Goal: Contribute content: Contribute content

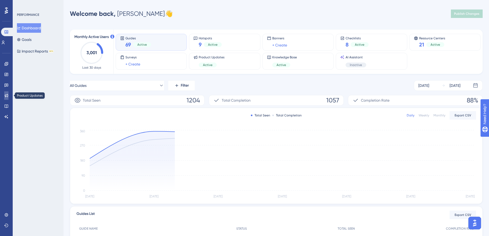
click at [4, 95] on icon at bounding box center [6, 96] width 4 height 4
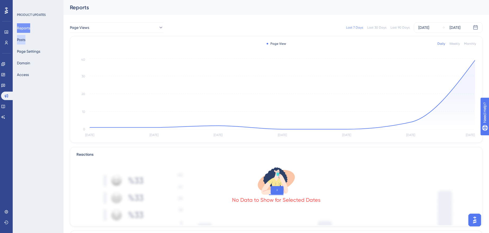
drag, startPoint x: 17, startPoint y: 44, endPoint x: 20, endPoint y: 41, distance: 4.1
click at [17, 44] on div "Reports Posts Page Settings Domain Access" at bounding box center [38, 51] width 43 height 56
click at [20, 41] on button "Posts" at bounding box center [21, 40] width 8 height 10
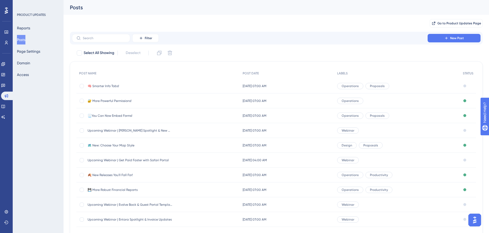
click at [110, 84] on span "🧠 Smarter Info Tabs!" at bounding box center [130, 86] width 85 height 4
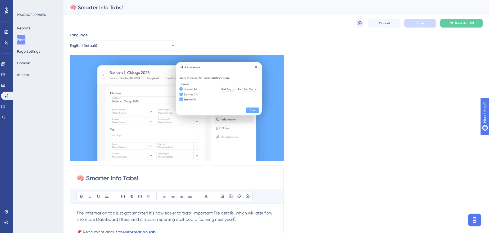
scroll to position [48, 0]
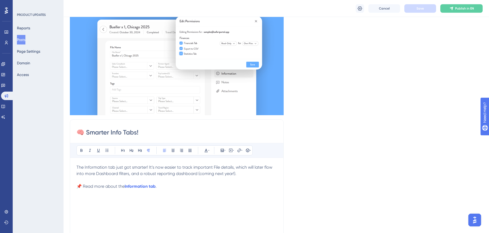
click at [179, 187] on p "📌 Read more about the Information tab ." at bounding box center [176, 186] width 201 height 6
click at [140, 131] on input "🧠 Smarter Info Tabs!" at bounding box center [176, 132] width 201 height 8
click at [138, 132] on input "🧠 Smarter Info Tabs!" at bounding box center [176, 132] width 201 height 8
type input "🧠 Smarter Info Tabs & Finance Permissions!"
click at [121, 184] on span "📌 Read more about the" at bounding box center [100, 186] width 48 height 5
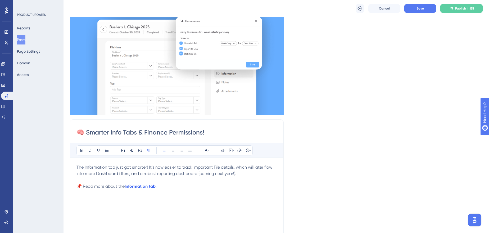
click at [117, 180] on p "To enrich screen reader interactions, please activate Accessibility in Grammarl…" at bounding box center [176, 180] width 201 height 6
click at [124, 165] on span "The Information tab just got smarter! It’s now easier to track important File d…" at bounding box center [174, 170] width 197 height 11
click at [78, 167] on span "The Information tab just got smarter! It’s now easier to track important File d…" at bounding box center [174, 170] width 197 height 11
click at [135, 167] on span "Safari Portal just got smarter! It’s now easier to track important File details…" at bounding box center [176, 170] width 201 height 11
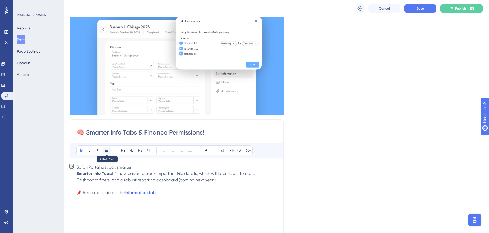
click at [108, 150] on icon at bounding box center [107, 150] width 4 height 4
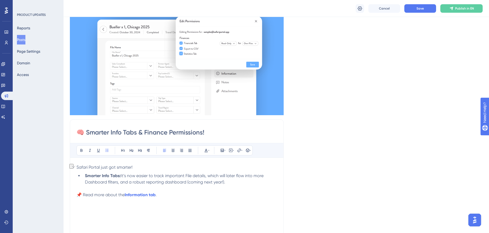
click at [228, 180] on li "Smarter Info Tabs: It’s now easier to track important File details, which will …" at bounding box center [180, 178] width 194 height 13
click at [233, 183] on li "Smarter Info Tabs: It’s now easier to track important File details, which will …" at bounding box center [180, 178] width 194 height 13
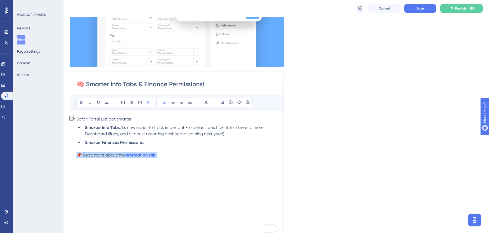
drag, startPoint x: 168, startPoint y: 156, endPoint x: 76, endPoint y: 152, distance: 91.6
click at [76, 152] on div "🧠 Smarter Info Tabs & Finance Permissions! Bold Italic Underline Bullet Point H…" at bounding box center [177, 155] width 214 height 168
click at [102, 157] on p "📌 Read more about the Information tab ." at bounding box center [176, 155] width 201 height 6
click at [157, 154] on span "." at bounding box center [156, 154] width 1 height 5
click at [163, 145] on p "To enrich screen reader interactions, please activate Accessibility in Grammarl…" at bounding box center [176, 148] width 201 height 6
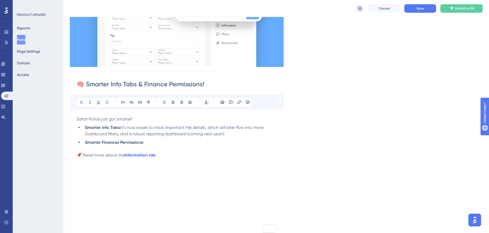
click at [165, 141] on li "Smarter Finances Permissions:" at bounding box center [180, 142] width 194 height 6
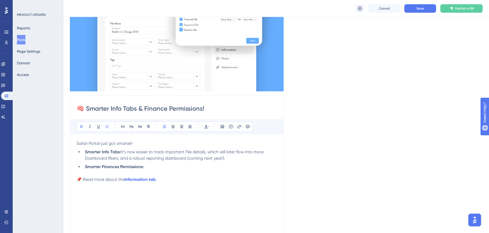
scroll to position [48, 0]
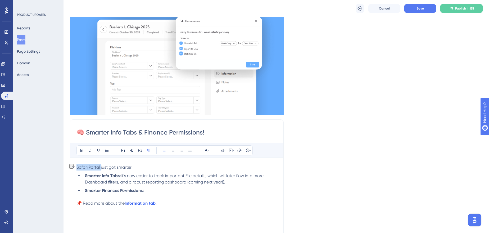
drag, startPoint x: 101, startPoint y: 167, endPoint x: 77, endPoint y: 166, distance: 23.6
click at [77, 166] on span "Safari Portal just got smarter!" at bounding box center [104, 167] width 56 height 5
click at [153, 189] on li "Smarter Finances Permissions:" at bounding box center [180, 190] width 194 height 6
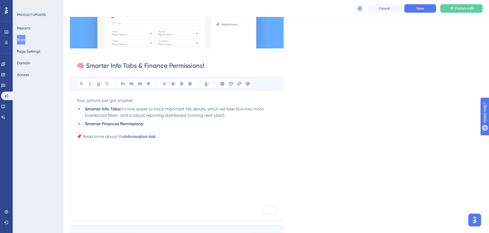
scroll to position [120, 0]
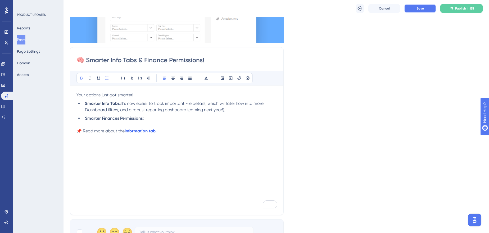
click at [434, 10] on button "Save" at bounding box center [420, 8] width 32 height 8
click at [157, 130] on span "." at bounding box center [156, 130] width 1 height 5
click at [165, 130] on span "and customizing account permissions." at bounding box center [193, 130] width 74 height 5
click at [167, 131] on span "and customizing account permissions." at bounding box center [193, 130] width 74 height 5
click at [237, 78] on icon at bounding box center [238, 77] width 3 height 3
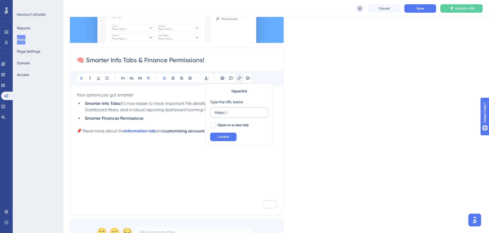
click at [235, 111] on input "https://" at bounding box center [239, 113] width 49 height 6
type input "[URL][DOMAIN_NAME]"
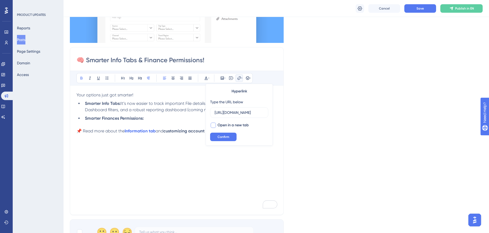
click at [221, 125] on span "Open in a new tab" at bounding box center [232, 125] width 31 height 6
checkbox input "true"
click at [224, 133] on button "Confirm" at bounding box center [223, 137] width 26 height 8
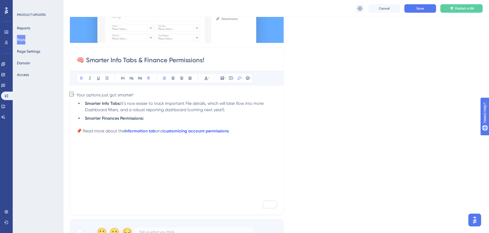
click at [312, 169] on div "Language English (Default) Insert an Image Delete 🧠 Smarter Info Tabs & Finance…" at bounding box center [276, 79] width 413 height 331
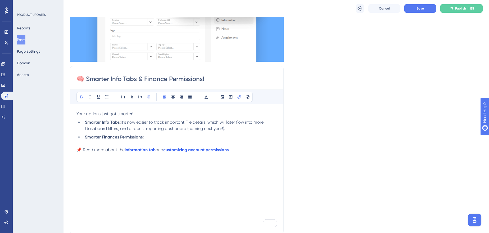
scroll to position [96, 0]
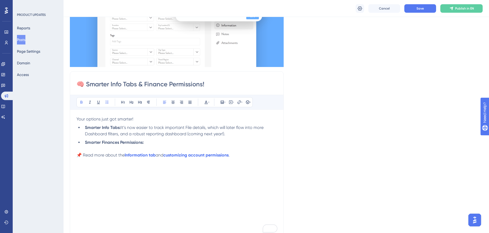
click at [153, 140] on li "Smarter Finances Permissions:" at bounding box center [180, 142] width 194 height 6
drag, startPoint x: 176, startPoint y: 150, endPoint x: 169, endPoint y: 148, distance: 7.4
click at [176, 150] on p "To enrich screen reader interactions, please activate Accessibility in Grammarl…" at bounding box center [176, 148] width 201 height 6
click at [166, 141] on li "Smarter Finances Permissions:" at bounding box center [180, 142] width 194 height 6
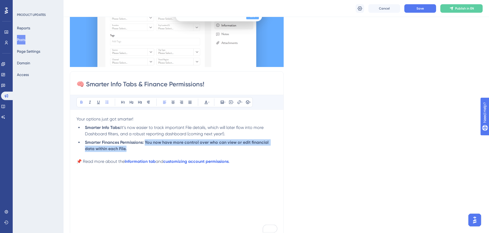
click at [144, 143] on strong "Smarter Finances Permissions: You now have more control over who can view or ed…" at bounding box center [177, 145] width 185 height 11
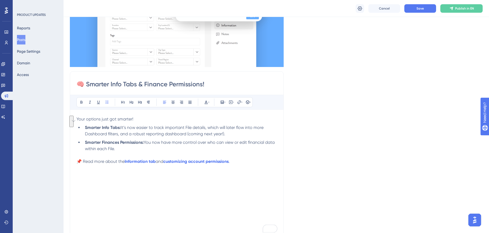
click at [156, 145] on li "Smarter Finances Permissions: You now have more control over who can view or ed…" at bounding box center [180, 145] width 194 height 13
click at [237, 146] on li "Smarter Finances Permissions: You now have more control over who can view or ed…" at bounding box center [180, 145] width 194 height 13
click at [239, 143] on span "You now have more control over who can view or edit financial data within each …" at bounding box center [180, 145] width 191 height 11
click at [242, 142] on span "You now have more control over who can view or edit financial data within each …" at bounding box center [180, 145] width 191 height 11
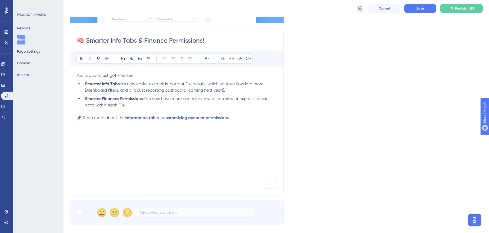
scroll to position [168, 0]
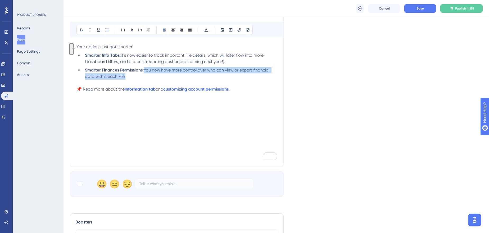
drag, startPoint x: 143, startPoint y: 75, endPoint x: 145, endPoint y: 71, distance: 4.4
click at [145, 71] on li "Smarter Finances Permissions: You now have more control over who can view or ex…" at bounding box center [180, 73] width 194 height 13
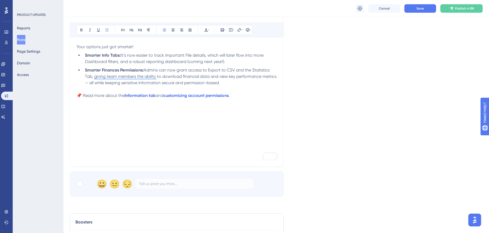
scroll to position [144, 0]
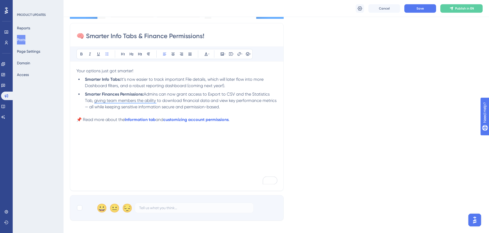
click at [204, 95] on span "Admins can now grant access to Export to CSV and the Statistics Tab, giving tea…" at bounding box center [181, 101] width 193 height 18
click at [207, 94] on span "Admins can now grant access to Export to CSV and the Statistics Tab, giving tea…" at bounding box center [181, 101] width 193 height 18
drag, startPoint x: 208, startPoint y: 94, endPoint x: 237, endPoint y: 97, distance: 29.2
click at [237, 97] on li "Smarter Finances Permissions: Admins can now grant access to Export to CSV and …" at bounding box center [180, 100] width 194 height 19
click at [237, 96] on span "Admins can now grant access to Export to CSV and the Statistics Tab, giving tea…" at bounding box center [181, 101] width 193 height 18
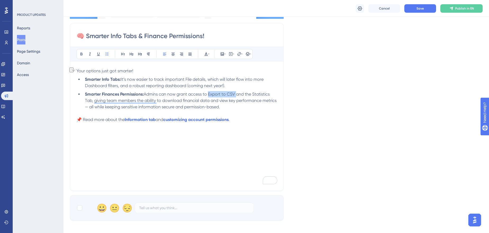
drag, startPoint x: 236, startPoint y: 95, endPoint x: 210, endPoint y: 93, distance: 26.8
click at [210, 93] on span "Admins can now grant access to Export to CSV and the Statistics Tab, giving tea…" at bounding box center [181, 101] width 193 height 18
click at [234, 98] on span "Admins can now grant access to Export to CSV and the Statistics Tab, giving tea…" at bounding box center [181, 101] width 193 height 18
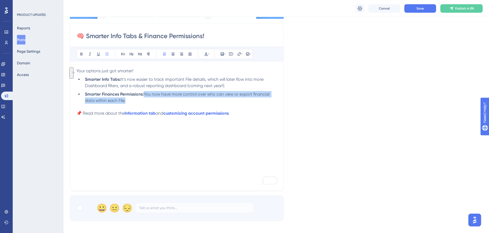
click at [239, 98] on li "Smarter Finances Permissions: You now have more control over who can view or ex…" at bounding box center [180, 97] width 194 height 13
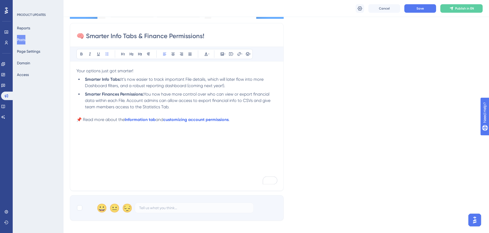
scroll to position [120, 0]
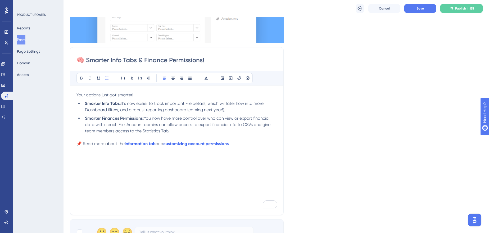
click at [186, 126] on span "You now have more control over who can view or export financial data within eac…" at bounding box center [178, 125] width 186 height 18
click at [169, 124] on span "You now have more control over who can view or export financial data within eac…" at bounding box center [178, 125] width 186 height 18
click at [245, 126] on span "You now have more control over who can view or export financial data within eac…" at bounding box center [178, 125] width 186 height 18
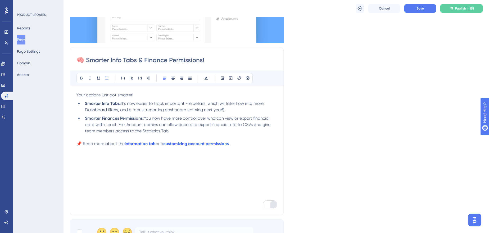
click at [271, 204] on div "Open Grammarly." at bounding box center [273, 204] width 7 height 7
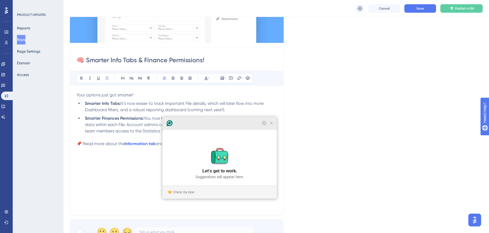
click at [270, 125] on icon "Close Grammarly Assistant" at bounding box center [271, 123] width 4 height 4
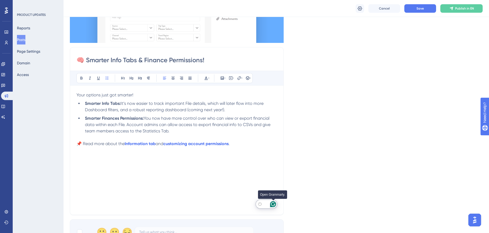
click at [274, 204] on icon "Open Grammarly. 0 Suggestions." at bounding box center [273, 204] width 6 height 6
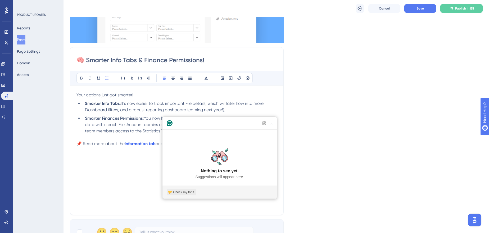
click at [190, 194] on div "Check my tone" at bounding box center [183, 192] width 21 height 5
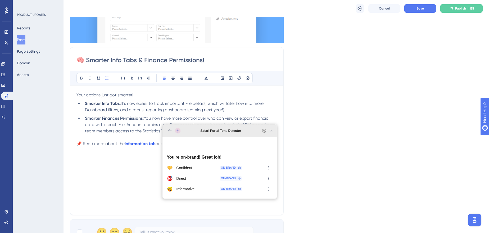
click at [270, 133] on icon "Close Grammarly Assistant" at bounding box center [271, 131] width 4 height 4
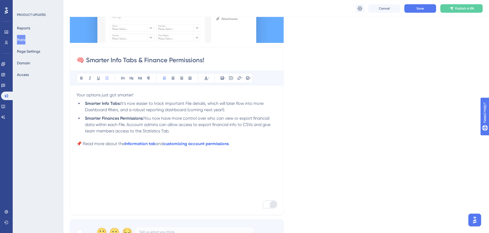
click at [313, 96] on div "Language English (Default) Insert an Image Delete 🧠 Smarter Info Tabs & Finance…" at bounding box center [276, 79] width 413 height 331
click at [421, 12] on button "Save" at bounding box center [420, 8] width 32 height 8
click at [171, 61] on input "🧠 Smarter Info Tabs & Finance Permissions!" at bounding box center [176, 60] width 201 height 8
type input "🧠 Smarter Info Tabs & Financial Permissions!"
drag, startPoint x: 334, startPoint y: 94, endPoint x: 314, endPoint y: 85, distance: 21.8
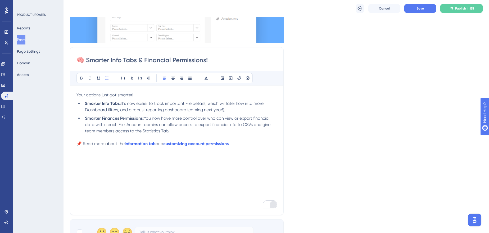
click at [314, 85] on div "Language English (Default) Insert an Image Delete 🧠 Smarter Info Tabs & Financi…" at bounding box center [276, 79] width 413 height 331
click at [234, 104] on span "It’s now easier to track important File details, which will later flow into mor…" at bounding box center [175, 106] width 180 height 11
click at [168, 132] on li "Smarter Finances Permissions: You now have more control over who can view or ex…" at bounding box center [180, 124] width 194 height 19
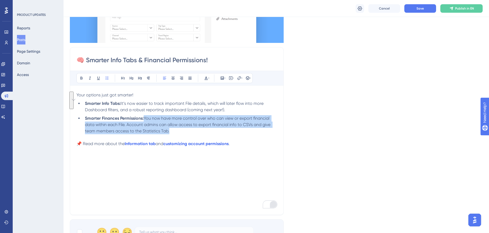
drag, startPoint x: 172, startPoint y: 131, endPoint x: 145, endPoint y: 117, distance: 30.2
click at [145, 117] on li "Smarter Finances Permissions: You now have more control over who can view or ex…" at bounding box center [180, 124] width 194 height 19
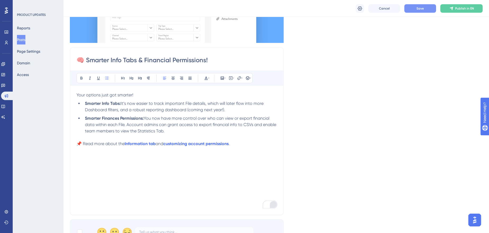
click at [422, 11] on button "Save" at bounding box center [420, 8] width 32 height 8
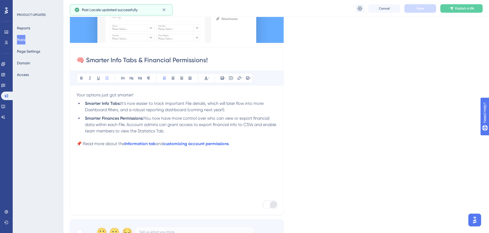
click at [390, 91] on div "Language English (Default) Insert an Image Delete 🧠 Smarter Info Tabs & Financi…" at bounding box center [276, 79] width 413 height 331
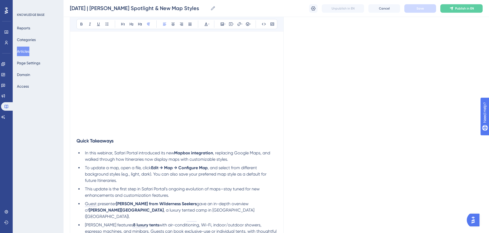
scroll to position [193, 0]
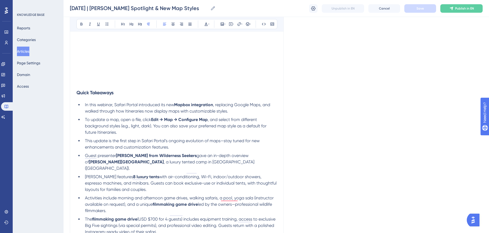
click at [185, 135] on ul "In this webinar, Safari Portal introduced its new Mapbox integration , replacin…" at bounding box center [176, 198] width 201 height 193
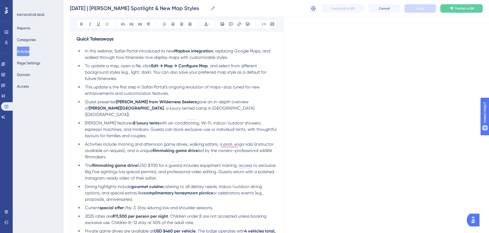
scroll to position [314, 0]
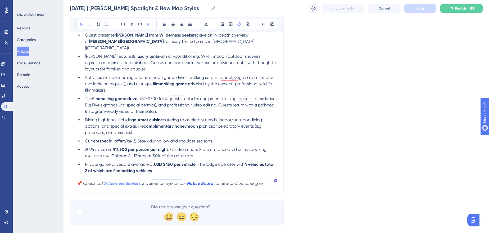
click at [120, 181] on strong "Wilderness Seekers" at bounding box center [121, 183] width 37 height 5
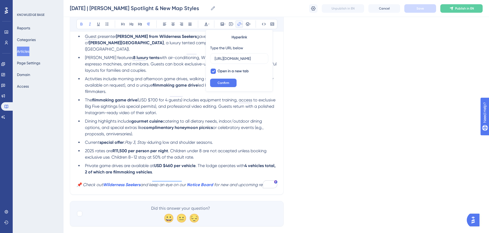
scroll to position [0, 0]
click at [144, 182] on em "and keep an eye on our" at bounding box center [162, 184] width 45 height 5
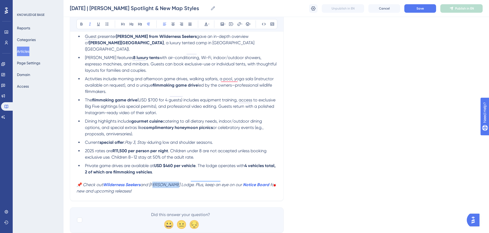
drag, startPoint x: 153, startPoint y: 179, endPoint x: 179, endPoint y: 181, distance: 25.2
click at [179, 181] on p "📌 Check out Wilderness Seekers and Amaya Lodge. Plus, keep an eye on our Notice…" at bounding box center [176, 187] width 201 height 13
click at [179, 182] on em "and Amaya Lodge. Plus, keep an eye on our" at bounding box center [191, 184] width 102 height 5
click at [178, 182] on em "and Amaya Lodge. Plus, keep an eye on our" at bounding box center [191, 184] width 102 height 5
drag, startPoint x: 179, startPoint y: 179, endPoint x: 153, endPoint y: 178, distance: 26.3
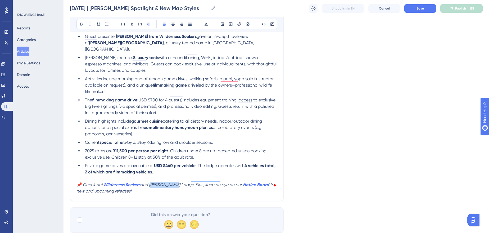
click at [153, 182] on em "and Amaya Lodge. Plus, keep an eye on our" at bounding box center [191, 184] width 102 height 5
click at [238, 23] on icon at bounding box center [239, 24] width 4 height 4
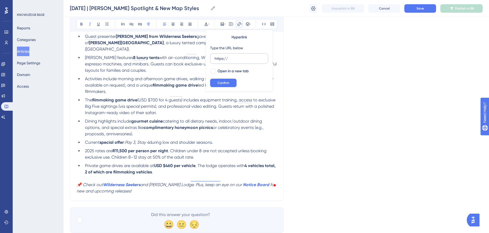
click at [236, 55] on label "https://" at bounding box center [239, 58] width 58 height 11
click at [236, 56] on input "https://" at bounding box center [239, 59] width 49 height 6
click at [236, 55] on label "https://" at bounding box center [239, 58] width 58 height 11
click at [236, 56] on input "https://" at bounding box center [239, 59] width 49 height 6
click at [236, 55] on label "https://" at bounding box center [239, 58] width 58 height 11
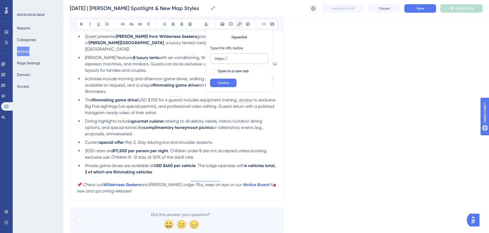
click at [236, 56] on input "https://" at bounding box center [239, 59] width 49 height 6
click at [209, 61] on div "Hyperlink Type the URL below https:// Open in a new tab Confirm" at bounding box center [239, 61] width 67 height 62
click at [215, 60] on input "https://" at bounding box center [239, 59] width 49 height 6
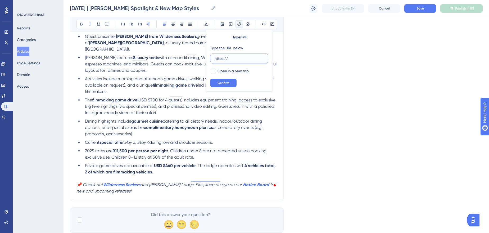
paste input "toowild.co/amaya/"
type input "https://toowild.co/amaya/"
click at [215, 71] on div at bounding box center [213, 71] width 5 height 5
checkbox input "true"
click at [220, 79] on button "Confirm" at bounding box center [223, 83] width 26 height 8
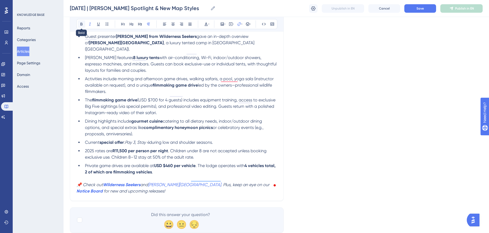
click at [83, 25] on icon at bounding box center [81, 24] width 4 height 4
click at [409, 7] on button "Save" at bounding box center [420, 8] width 32 height 8
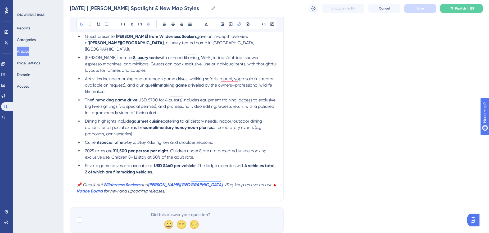
click at [125, 151] on span ". Children under 8 are not accepted unless booking exclusive use. Children 8–12…" at bounding box center [176, 153] width 183 height 11
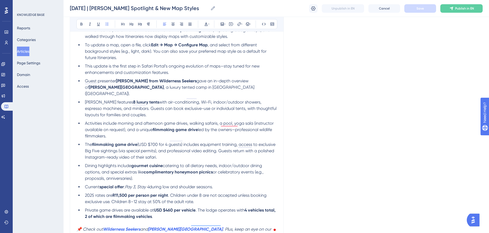
scroll to position [265, 0]
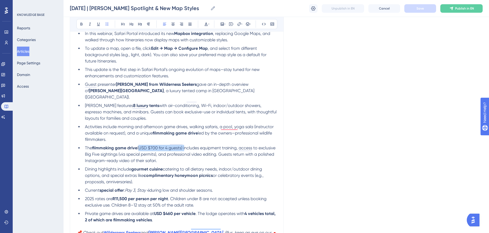
drag, startPoint x: 139, startPoint y: 141, endPoint x: 184, endPoint y: 140, distance: 45.5
click at [184, 145] on span "(USD $700 for 4 guests) includes equipment training, access to exclusive Big Fi…" at bounding box center [181, 154] width 192 height 18
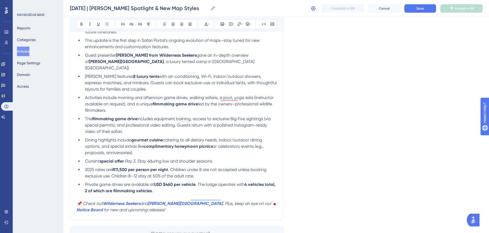
scroll to position [288, 0]
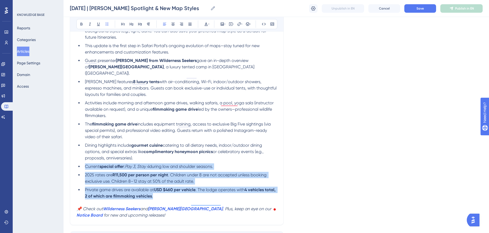
drag, startPoint x: 173, startPoint y: 190, endPoint x: 68, endPoint y: 155, distance: 110.3
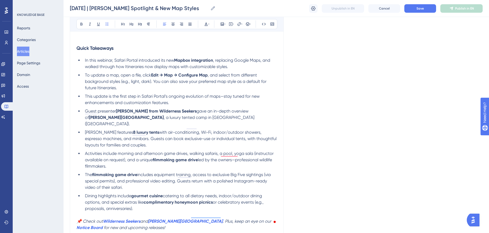
scroll to position [212, 0]
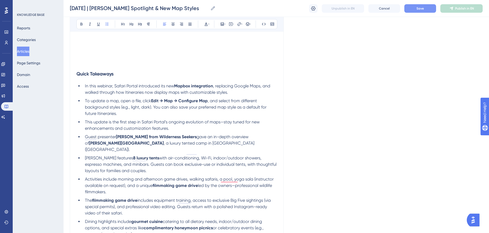
click at [417, 10] on span "Save" at bounding box center [419, 8] width 7 height 4
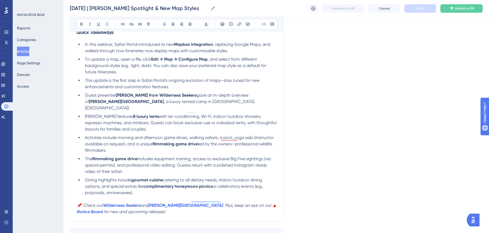
scroll to position [260, 0]
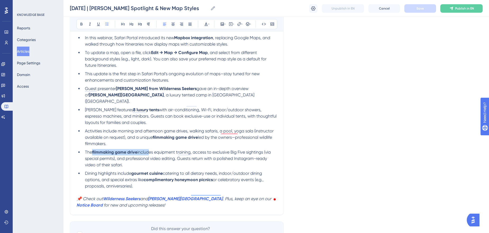
drag, startPoint x: 147, startPoint y: 146, endPoint x: 91, endPoint y: 146, distance: 56.3
click at [91, 149] on li "The filmmaking game drive includes equipment training, access to exclusive Big …" at bounding box center [180, 158] width 194 height 19
click at [81, 24] on icon at bounding box center [81, 24] width 2 height 3
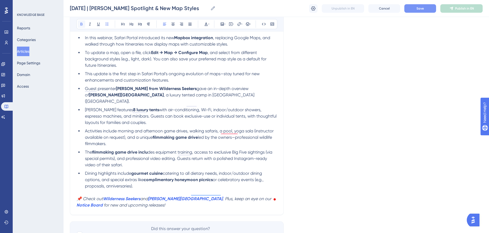
click at [79, 24] on icon at bounding box center [81, 24] width 4 height 4
drag, startPoint x: 108, startPoint y: 104, endPoint x: 150, endPoint y: 101, distance: 42.4
click at [150, 107] on li "Amaya features 8 luxury tents with air-conditioning, Wi-Fi, indoor/outdoor show…" at bounding box center [180, 116] width 194 height 19
click at [80, 24] on icon at bounding box center [81, 24] width 4 height 4
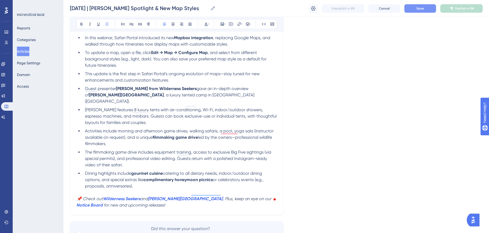
click at [230, 88] on span "gave an in-depth overview of" at bounding box center [167, 91] width 165 height 11
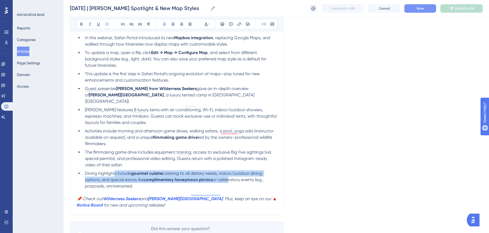
drag, startPoint x: 115, startPoint y: 165, endPoint x: 228, endPoint y: 172, distance: 112.9
click at [228, 172] on li "Dining highlights include gourmet cuisine catering to all dietary needs, indoor…" at bounding box center [180, 179] width 194 height 19
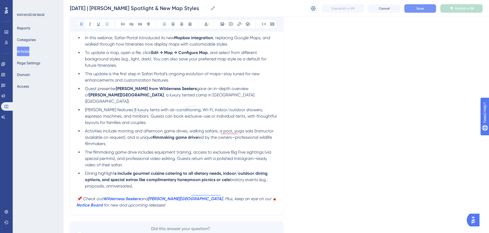
click at [81, 24] on icon at bounding box center [81, 24] width 4 height 4
click at [185, 151] on span "The filmmaking game drive includes equipment training, access to exclusive Big …" at bounding box center [178, 158] width 187 height 18
click at [228, 149] on li "The filmmaking game drive includes equipment training, access to exclusive Big …" at bounding box center [180, 158] width 194 height 19
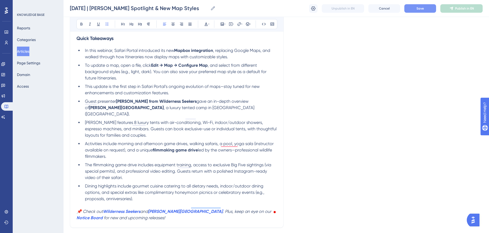
scroll to position [236, 0]
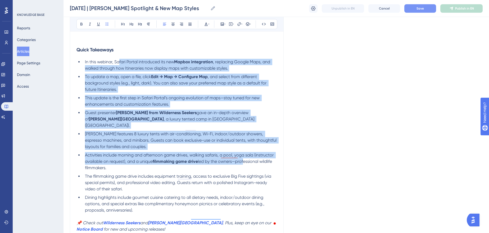
drag, startPoint x: 120, startPoint y: 62, endPoint x: 243, endPoint y: 154, distance: 154.0
click at [243, 154] on ul "In this webinar, Safari Portal introduced its new Mapbox integration , replacin…" at bounding box center [176, 136] width 201 height 154
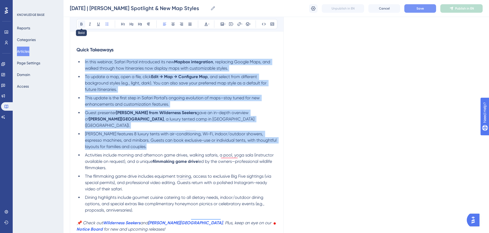
click at [81, 25] on icon at bounding box center [81, 24] width 4 height 4
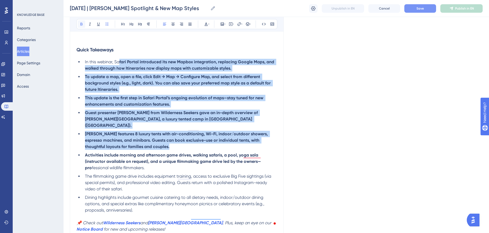
click at [81, 25] on icon at bounding box center [81, 24] width 4 height 4
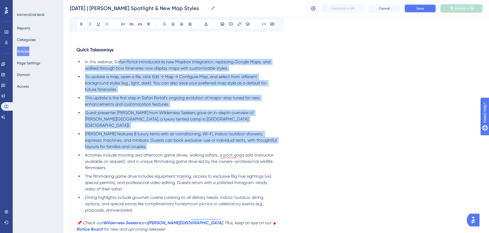
click at [422, 10] on button "Save" at bounding box center [420, 8] width 32 height 8
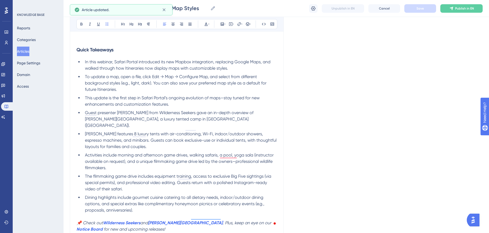
click at [317, 72] on div "Language English (Default) October 9, 2025 | Amaya Spotlight & New Map Styles V…" at bounding box center [276, 34] width 413 height 473
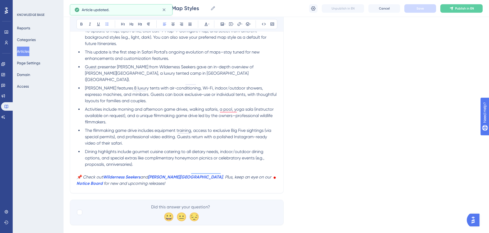
scroll to position [284, 0]
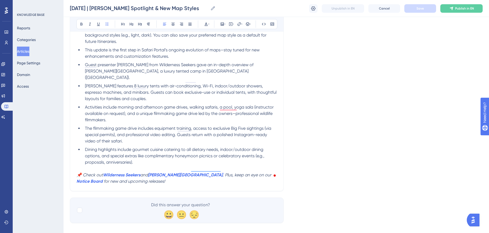
click at [216, 104] on li "Activities include morning and afternoon game drives, walking safaris, a pool, …" at bounding box center [180, 113] width 194 height 19
click at [430, 9] on button "Save" at bounding box center [420, 8] width 32 height 8
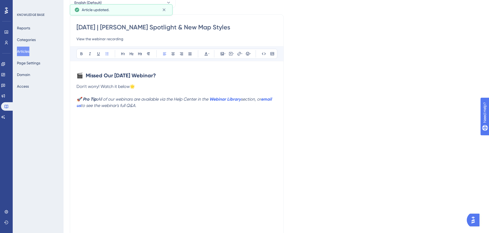
scroll to position [0, 0]
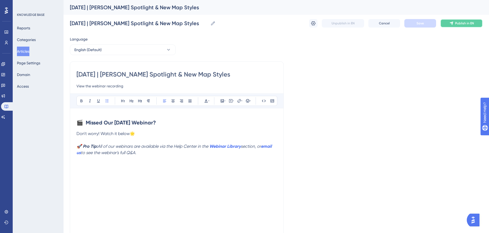
click at [467, 24] on span "Publish in EN" at bounding box center [464, 23] width 19 height 4
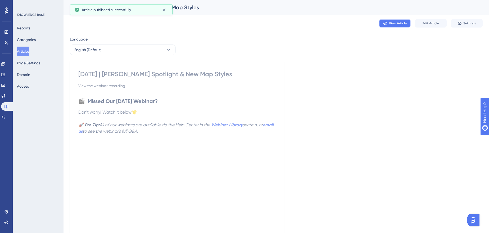
click at [403, 24] on span "View Article" at bounding box center [398, 23] width 18 height 4
click at [438, 23] on span "Edit Article" at bounding box center [430, 23] width 16 height 4
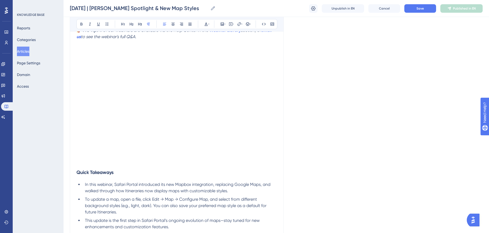
scroll to position [210, 0]
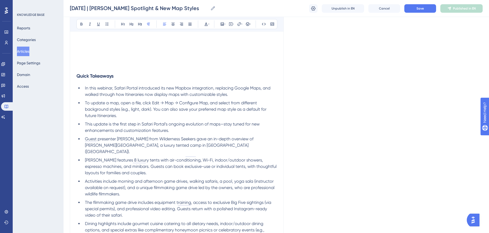
click at [187, 117] on li "To update a map, open a file, click Edit → Map → Configure Map, and select from…" at bounding box center [180, 109] width 194 height 19
drag, startPoint x: 176, startPoint y: 88, endPoint x: 213, endPoint y: 87, distance: 36.5
click at [213, 87] on span "In this webinar, Safari Portal introduced its new Mapbox integration, replacing…" at bounding box center [178, 90] width 186 height 11
drag, startPoint x: 152, startPoint y: 104, endPoint x: 208, endPoint y: 104, distance: 55.6
click at [208, 104] on span "To update a map, open a file, click Edit → Map → Configure Map, and select from…" at bounding box center [176, 109] width 183 height 18
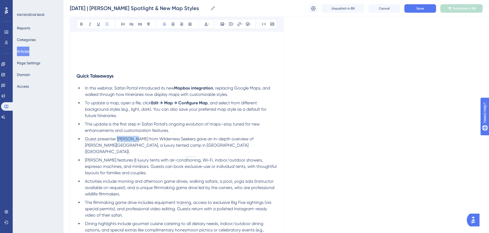
drag, startPoint x: 116, startPoint y: 139, endPoint x: 133, endPoint y: 139, distance: 16.9
click at [133, 139] on span "Guest presenter Lori Voss from Wilderness Seekers gave an in-depth overview of …" at bounding box center [170, 145] width 170 height 18
drag, startPoint x: 145, startPoint y: 139, endPoint x: 181, endPoint y: 141, distance: 35.5
click at [181, 141] on li "Guest presenter Lori Voss from Wilderness Seekers gave an in-depth overview of …" at bounding box center [180, 145] width 194 height 19
drag, startPoint x: 242, startPoint y: 139, endPoint x: 269, endPoint y: 139, distance: 26.7
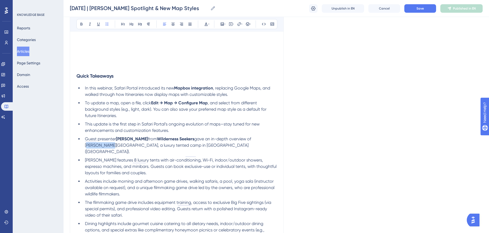
click at [252, 139] on span "gave an in-depth overview of Amaya Lodge, a luxury tented camp in Timbavati (Gr…" at bounding box center [168, 145] width 167 height 18
drag, startPoint x: 117, startPoint y: 152, endPoint x: 141, endPoint y: 154, distance: 23.6
click at [141, 157] on span "Amaya features 8 luxury tents with air-conditioning, Wi-Fi, indoor/outdoor show…" at bounding box center [181, 166] width 193 height 18
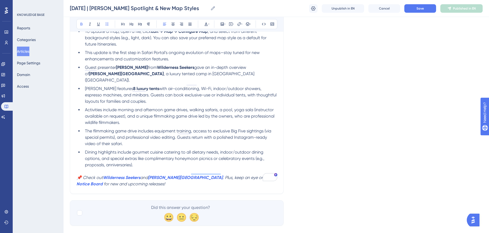
scroll to position [282, 0]
drag, startPoint x: 136, startPoint y: 109, endPoint x: 198, endPoint y: 110, distance: 61.9
click at [198, 110] on span "Activities include morning and afternoon game drives, walking safaris, a pool, …" at bounding box center [180, 116] width 190 height 18
click at [169, 127] on li "The filmmaking game drive includes equipment training, access to exclusive Big …" at bounding box center [180, 136] width 194 height 19
click at [128, 140] on ul "In this webinar, Safari Portal introduced its new Mapbox integration , replacin…" at bounding box center [176, 90] width 201 height 154
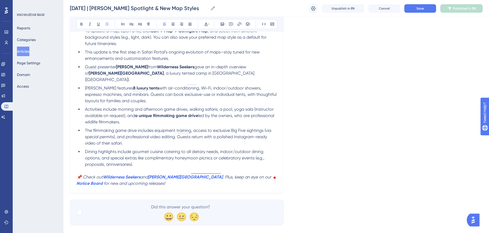
click at [153, 149] on span "Dining highlights include gourmet cuisine catering to all dietary needs, indoor…" at bounding box center [175, 158] width 180 height 18
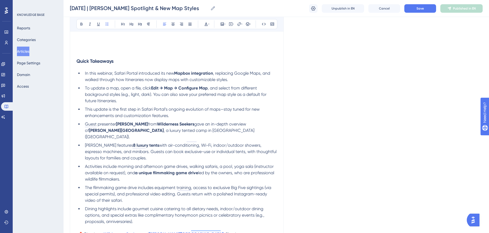
scroll to position [210, 0]
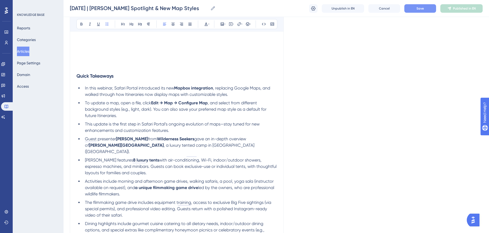
click at [432, 8] on button "Save" at bounding box center [420, 8] width 32 height 8
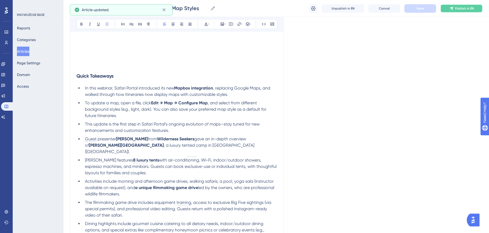
click at [457, 11] on button "Publish in EN" at bounding box center [461, 8] width 42 height 8
